Goal: Transaction & Acquisition: Download file/media

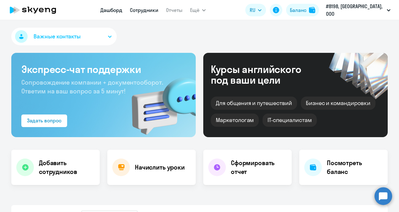
click at [144, 11] on link "Сотрудники" at bounding box center [144, 10] width 29 height 6
select select "30"
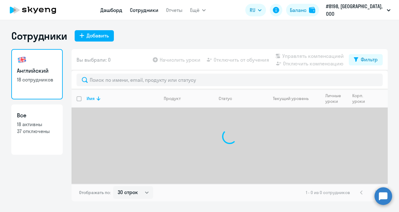
click at [120, 10] on link "Дашборд" at bounding box center [111, 10] width 22 height 6
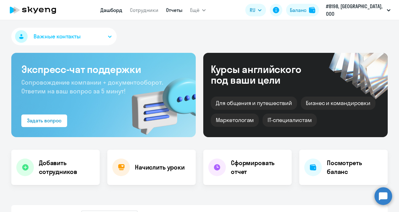
click at [177, 11] on link "Отчеты" at bounding box center [174, 10] width 17 height 6
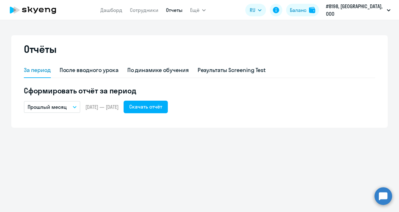
click at [76, 108] on button "Прошлый месяц" at bounding box center [52, 107] width 56 height 12
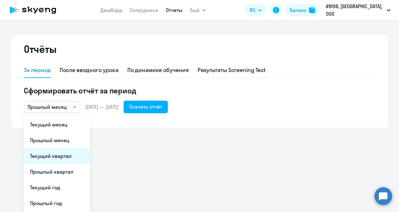
click at [70, 156] on li "Текущий квартал" at bounding box center [57, 156] width 66 height 16
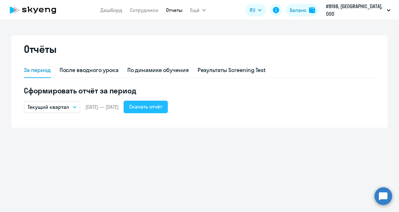
click at [158, 109] on div "Скачать отчёт" at bounding box center [145, 107] width 33 height 8
